Goal: Task Accomplishment & Management: Manage account settings

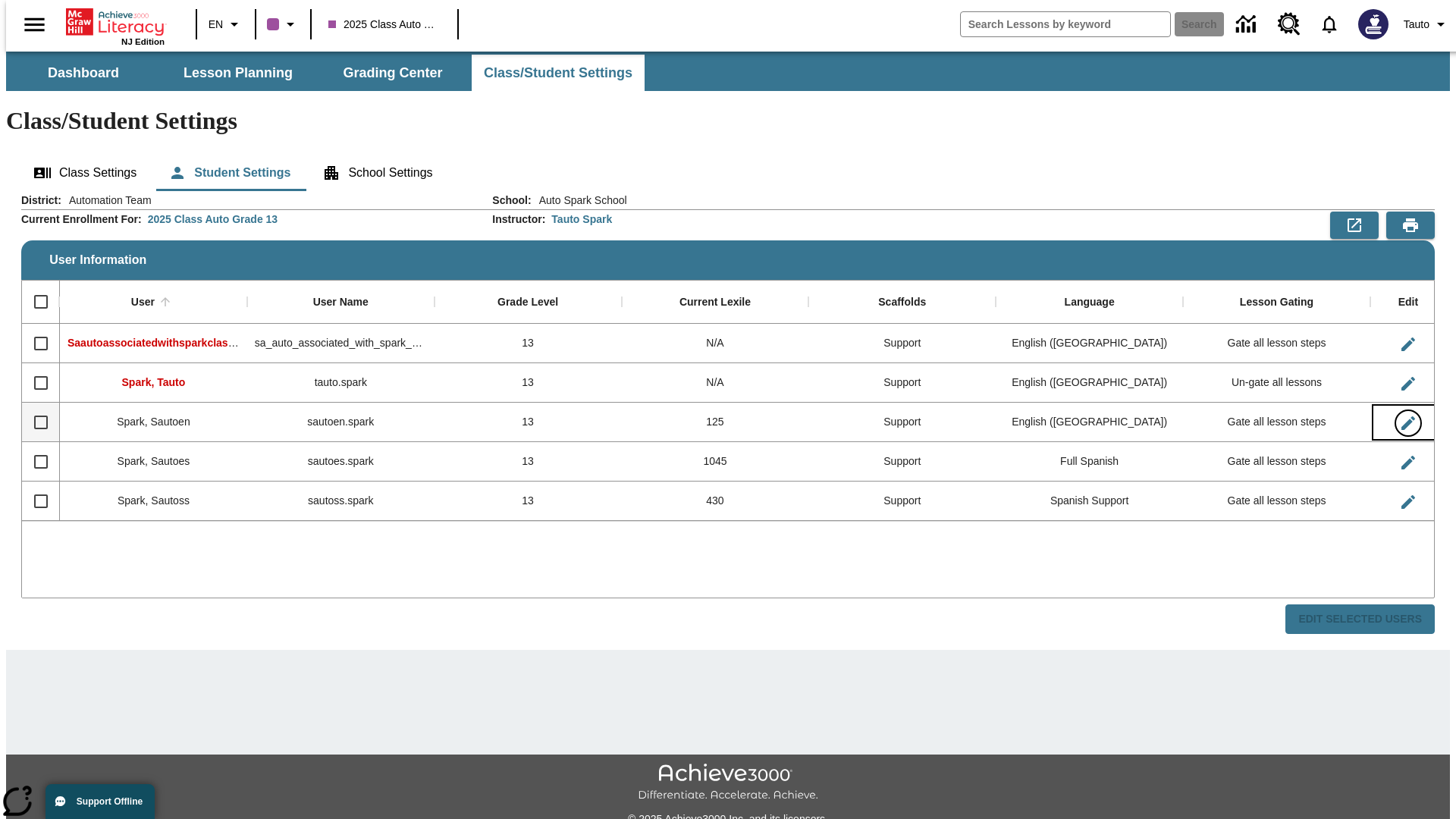
click at [1401, 416] on icon "Edit User" at bounding box center [1408, 423] width 14 height 14
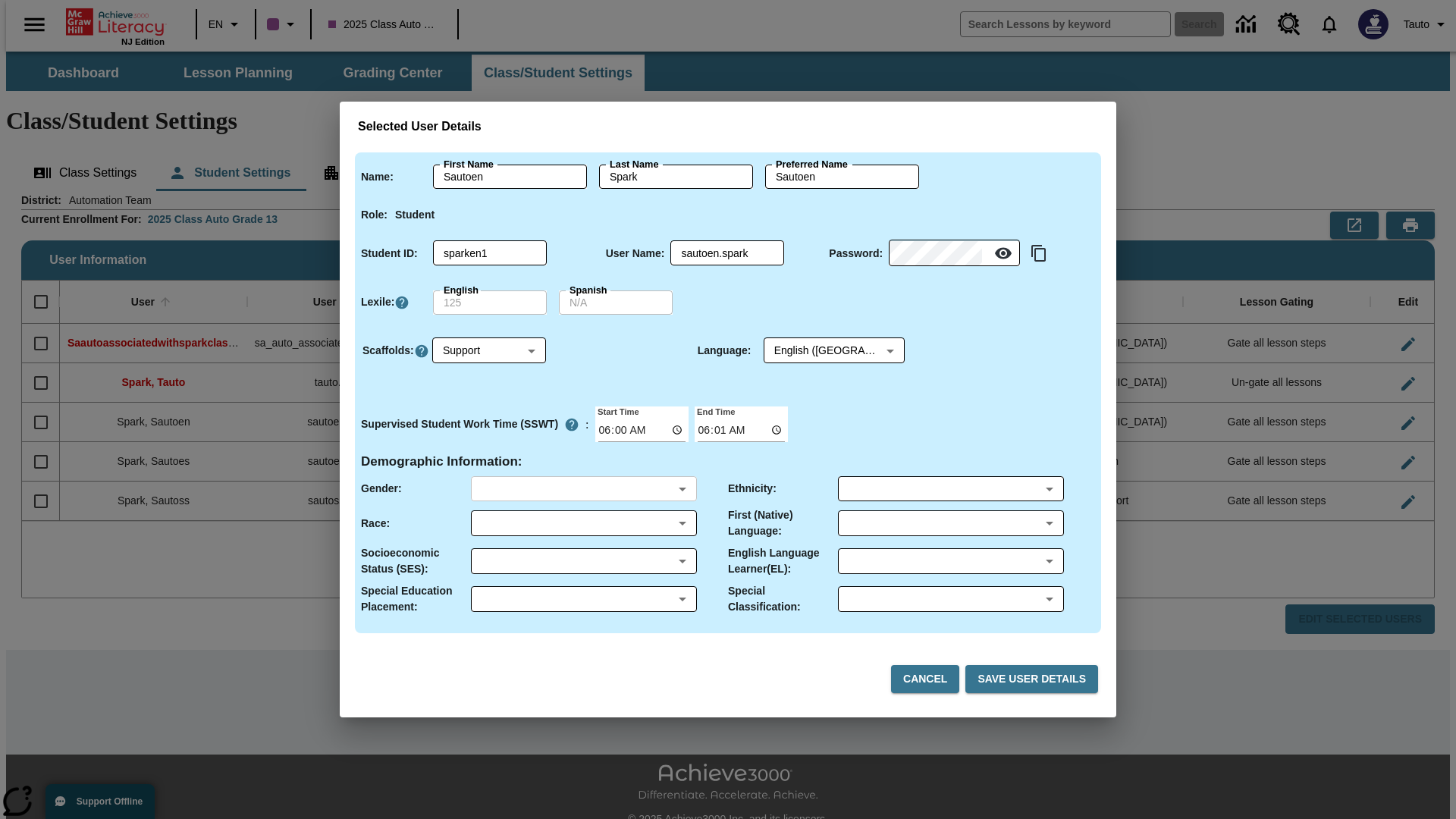
click at [583, 488] on body "Skip to main content NJ Edition EN 2025 Class Auto Grade 13 Search 0 Tauto Dash…" at bounding box center [727, 452] width 1443 height 800
click at [583, 523] on body "Skip to main content NJ Edition EN 2025 Class Auto Grade 13 Search 0 Tauto Dash…" at bounding box center [727, 452] width 1443 height 800
click at [583, 561] on body "Skip to main content NJ Edition EN 2025 Class Auto Grade 13 Search 0 Tauto Dash…" at bounding box center [727, 452] width 1443 height 800
click at [583, 599] on body "Skip to main content NJ Edition EN 2025 Class Auto Grade 13 Search 0 Tauto Dash…" at bounding box center [727, 452] width 1443 height 800
click at [950, 488] on body "Skip to main content NJ Edition EN 2025 Class Auto Grade 13 Search 0 Tauto Dash…" at bounding box center [727, 452] width 1443 height 800
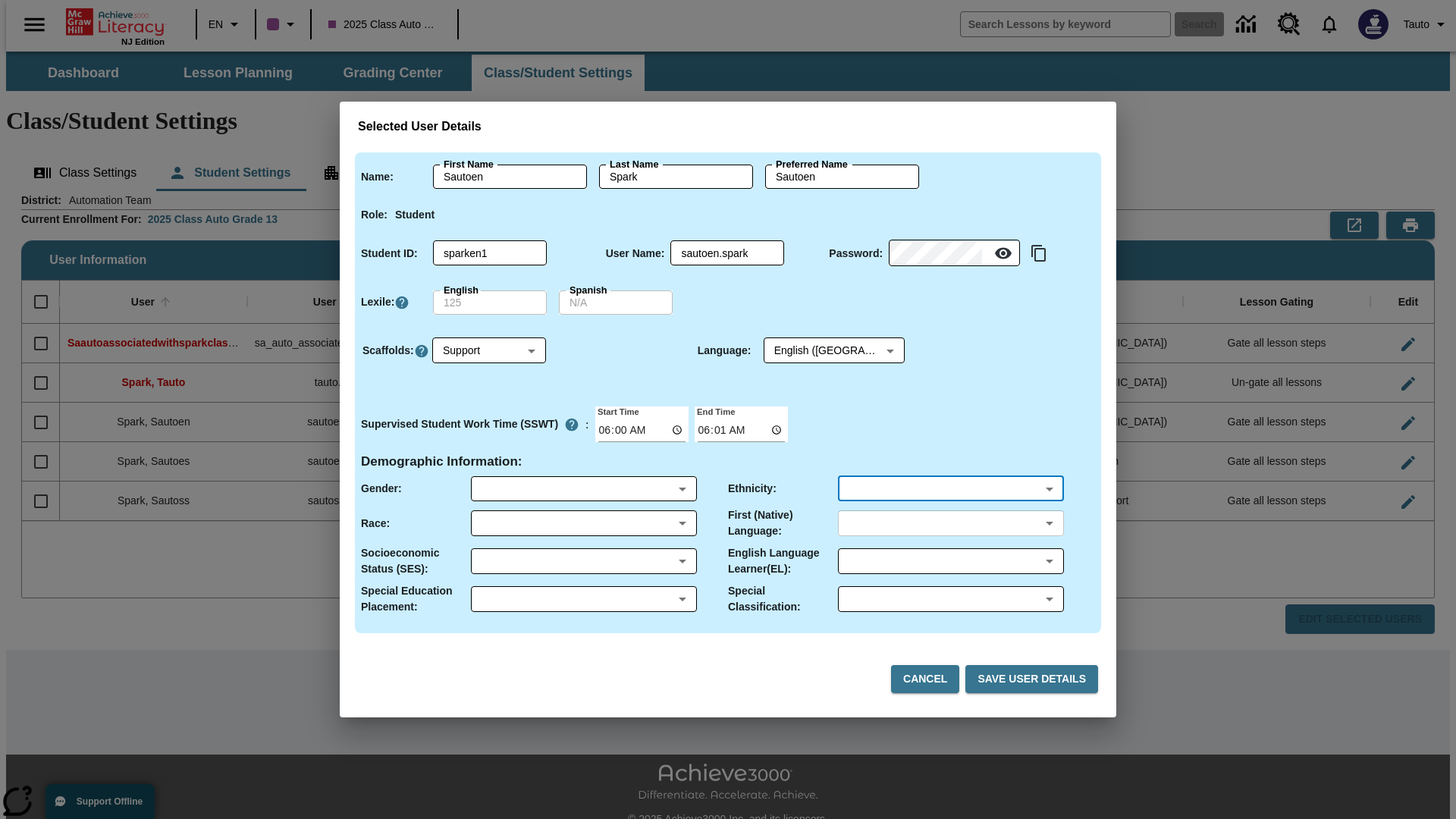
click at [950, 523] on body "Skip to main content NJ Edition EN 2025 Class Auto Grade 13 Search 0 Tauto Dash…" at bounding box center [727, 452] width 1443 height 800
click at [950, 561] on body "Skip to main content NJ Edition EN 2025 Class Auto Grade 13 Search 0 Tauto Dash…" at bounding box center [727, 452] width 1443 height 800
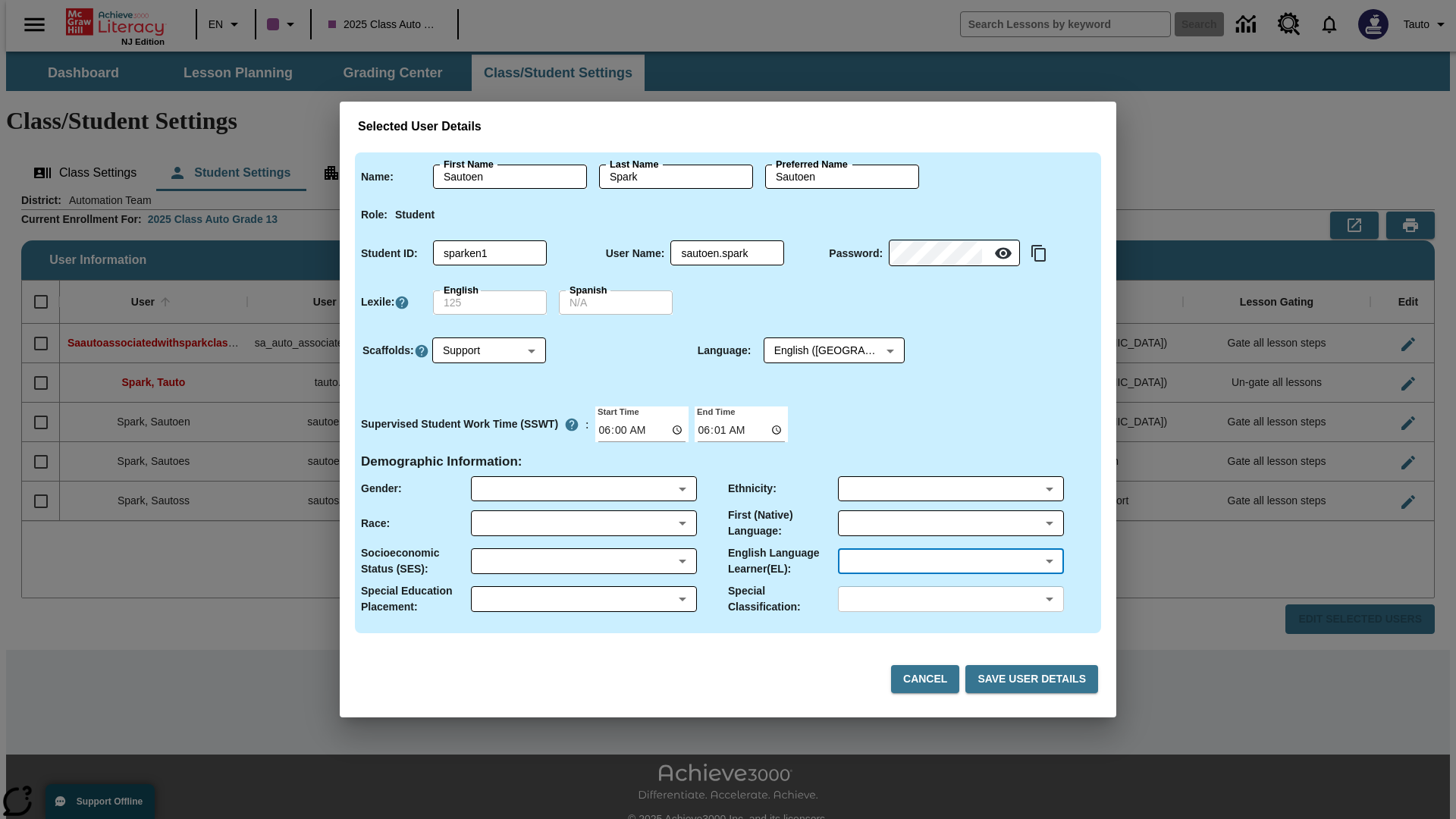
click at [950, 599] on body "Skip to main content NJ Edition EN 2025 Class Auto Grade 13 Search 0 Tauto Dash…" at bounding box center [727, 452] width 1443 height 800
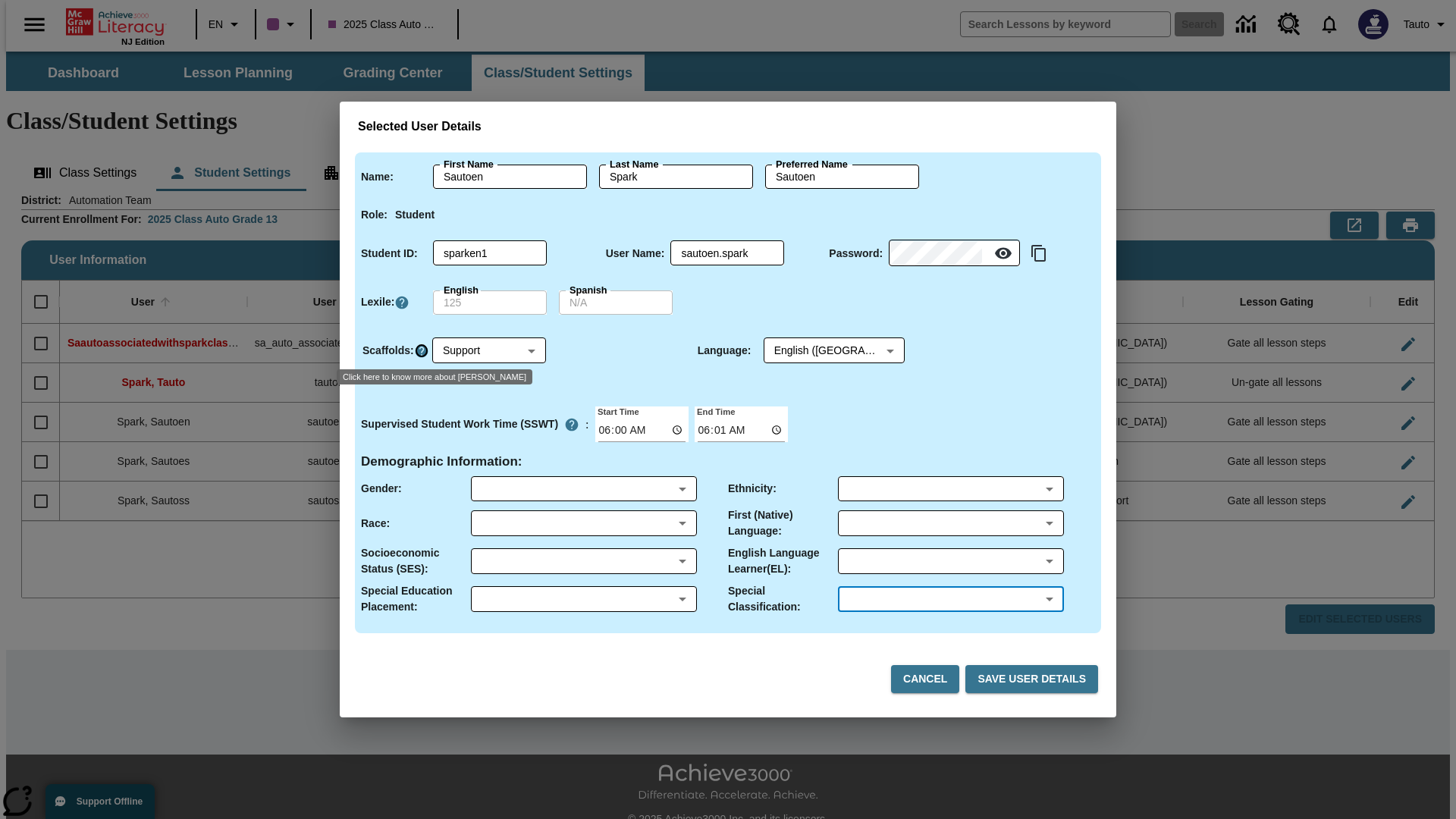
click at [420, 351] on icon "Click here to know more about Scaffolds" at bounding box center [421, 351] width 15 height 15
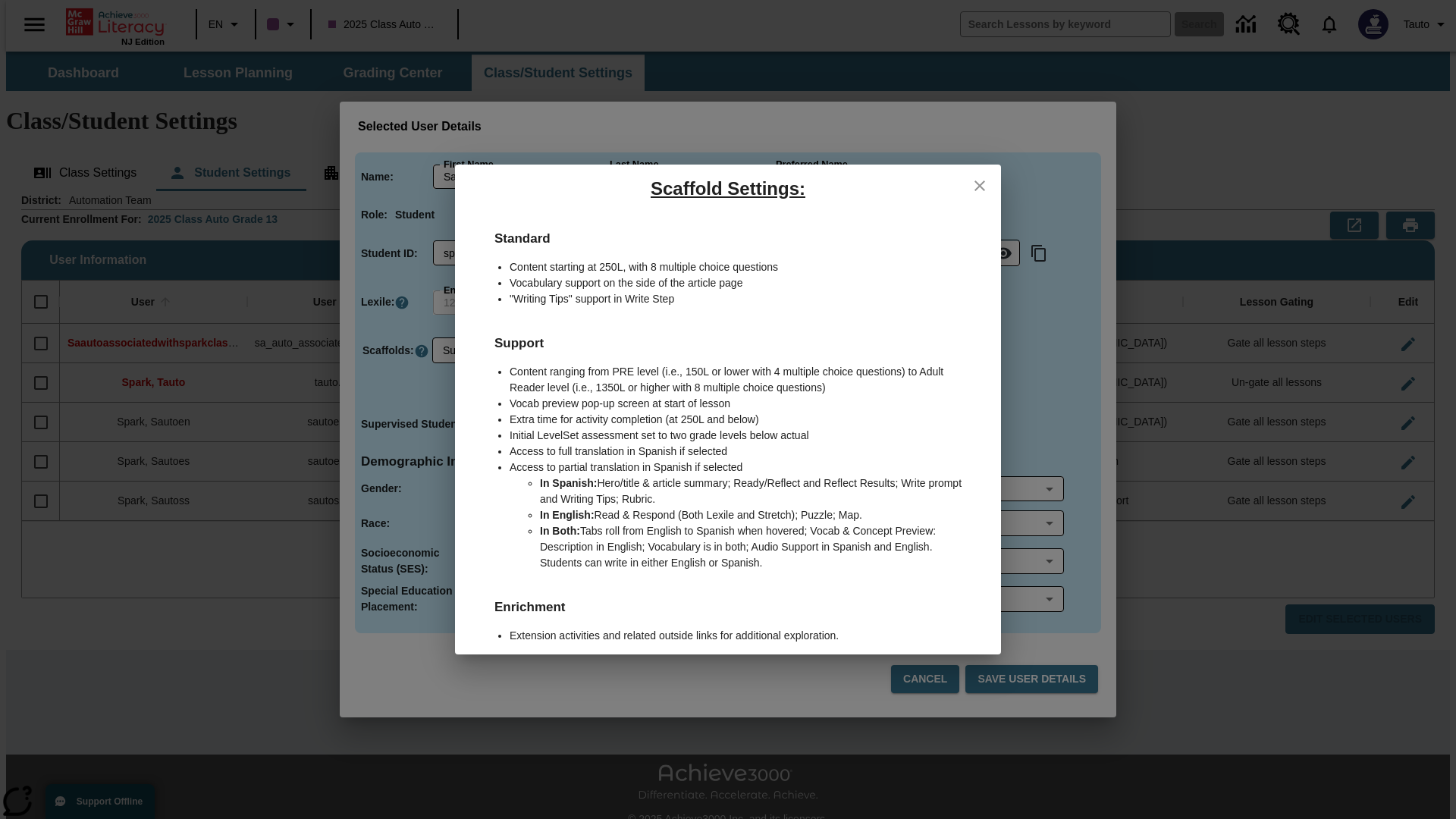
click at [980, 185] on icon "close" at bounding box center [979, 185] width 11 height 11
